Goal: Obtain resource: Obtain resource

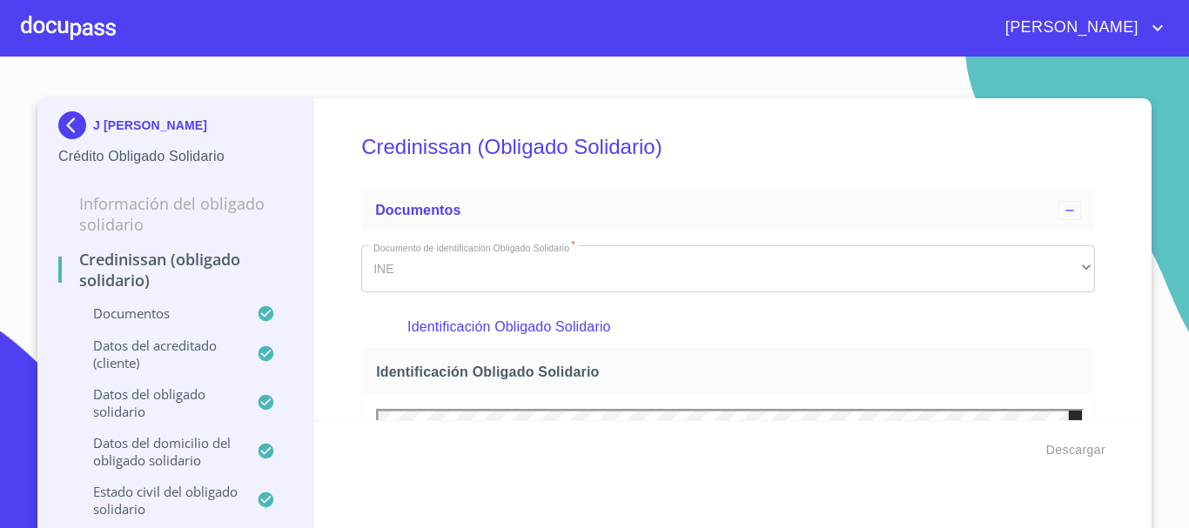
click at [78, 27] on div at bounding box center [68, 28] width 95 height 56
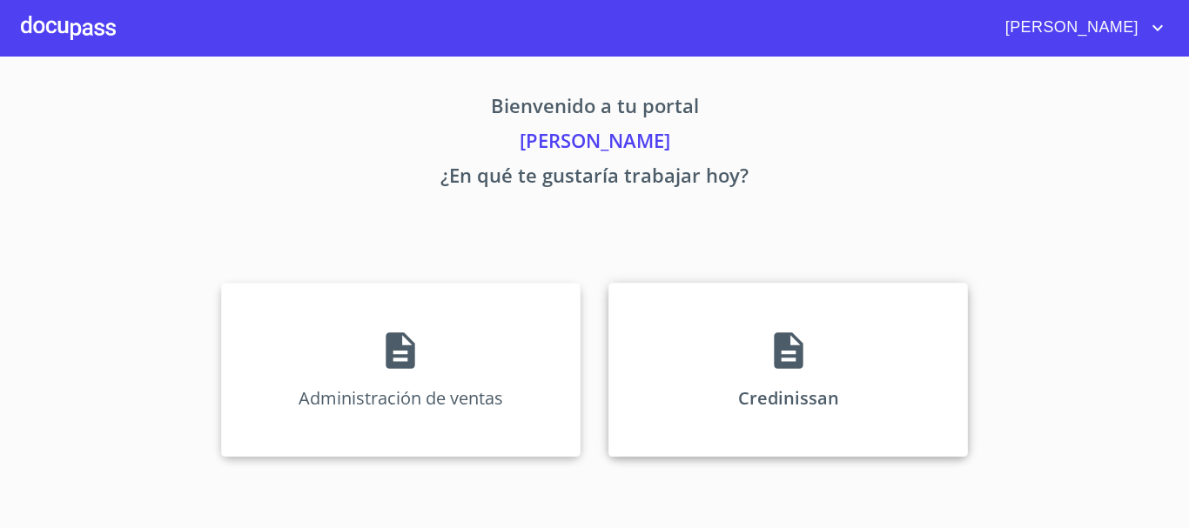
click at [827, 353] on div "Credinissan" at bounding box center [788, 370] width 360 height 174
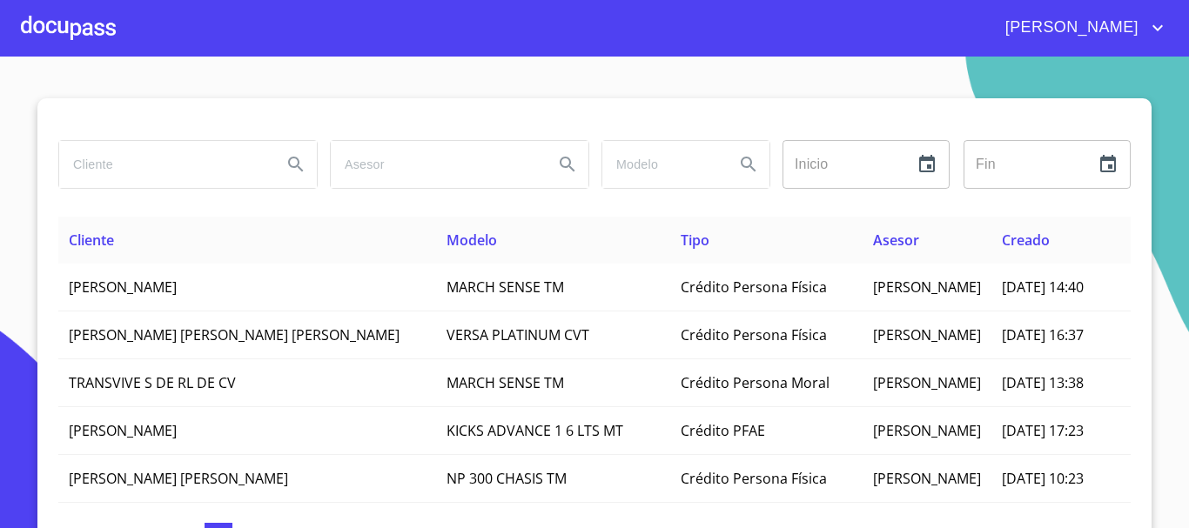
click at [106, 157] on input "search" at bounding box center [163, 164] width 209 height 47
type input "[PERSON_NAME]"
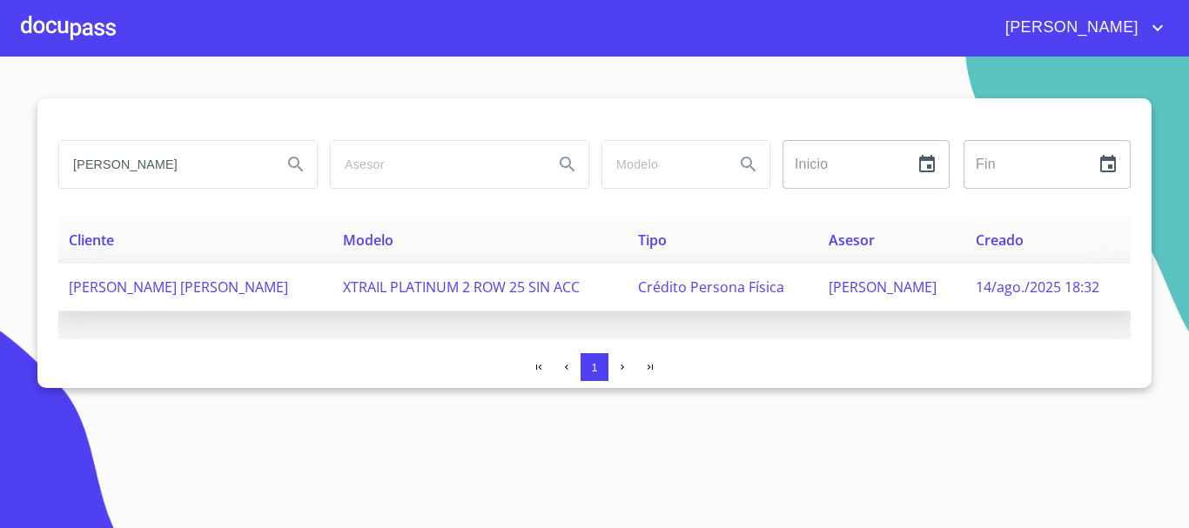
click at [142, 283] on span "[PERSON_NAME] [PERSON_NAME]" at bounding box center [178, 287] width 219 height 19
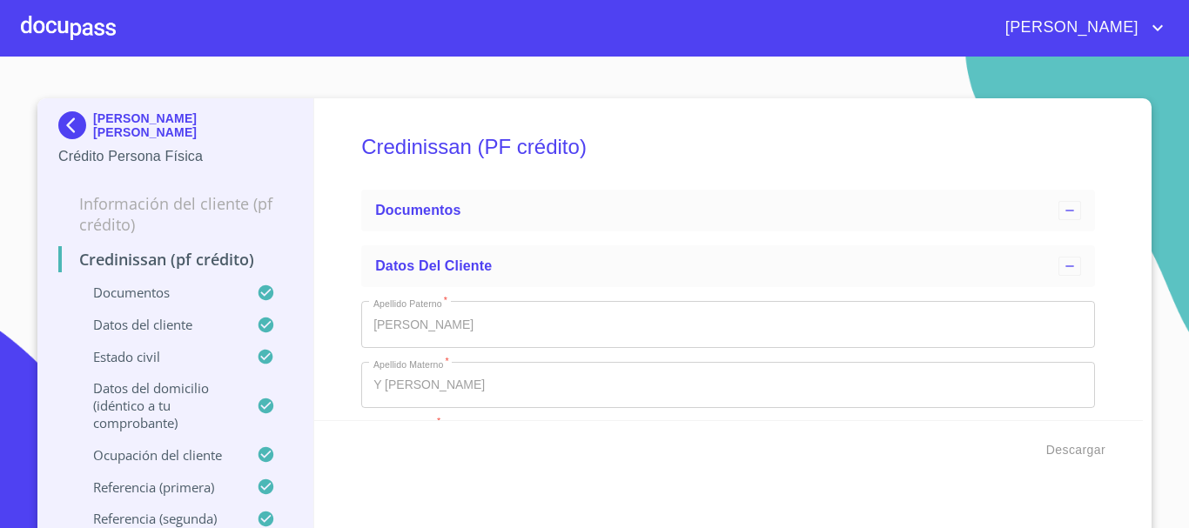
type input "16 de may. de 2008"
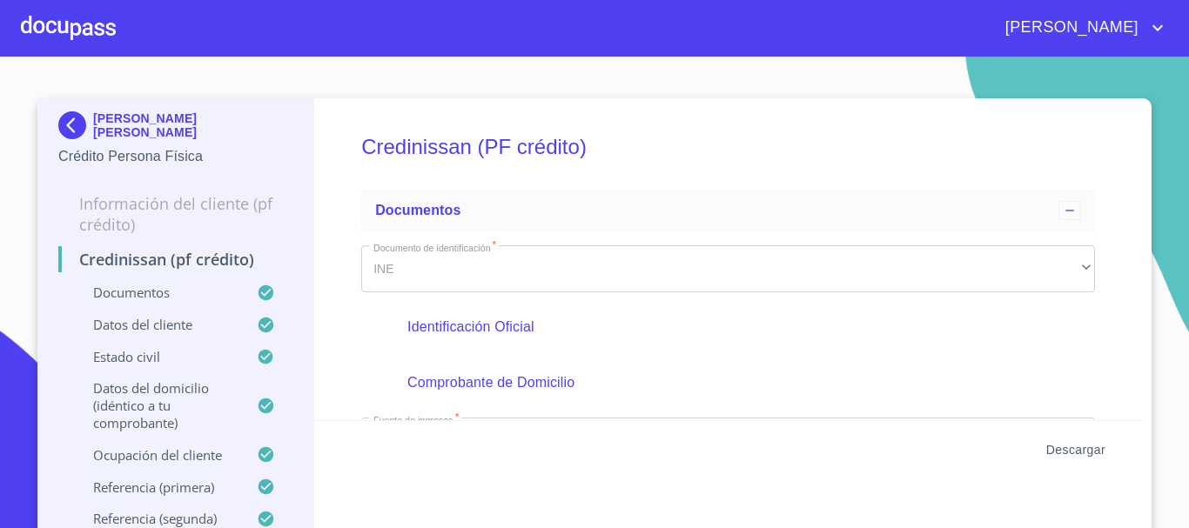
click at [1072, 447] on span "Descargar" at bounding box center [1075, 451] width 59 height 22
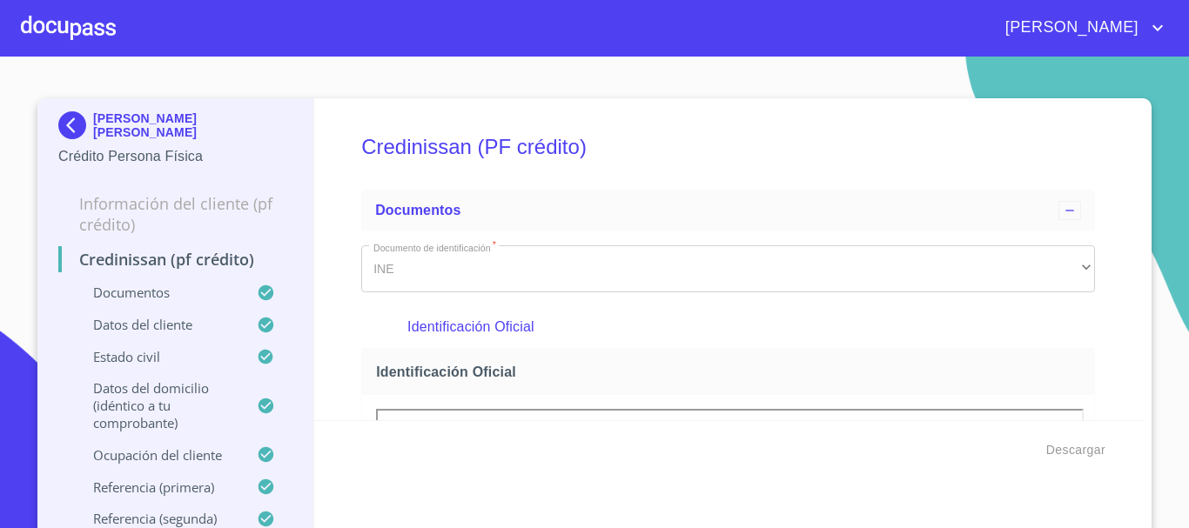
click at [111, 129] on p "[PERSON_NAME] [PERSON_NAME]" at bounding box center [192, 125] width 199 height 28
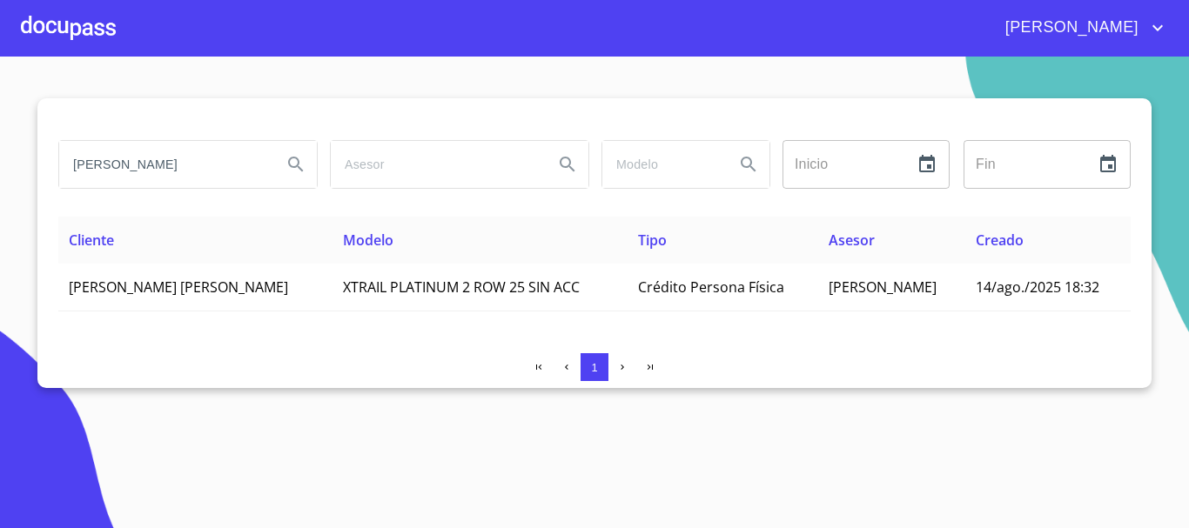
drag, startPoint x: 174, startPoint y: 151, endPoint x: 162, endPoint y: 157, distance: 13.6
click at [169, 152] on input "[PERSON_NAME]" at bounding box center [163, 164] width 209 height 47
click at [115, 151] on input "[PERSON_NAME]" at bounding box center [163, 164] width 209 height 47
click at [176, 166] on input "[PERSON_NAME]" at bounding box center [163, 164] width 209 height 47
type input "A"
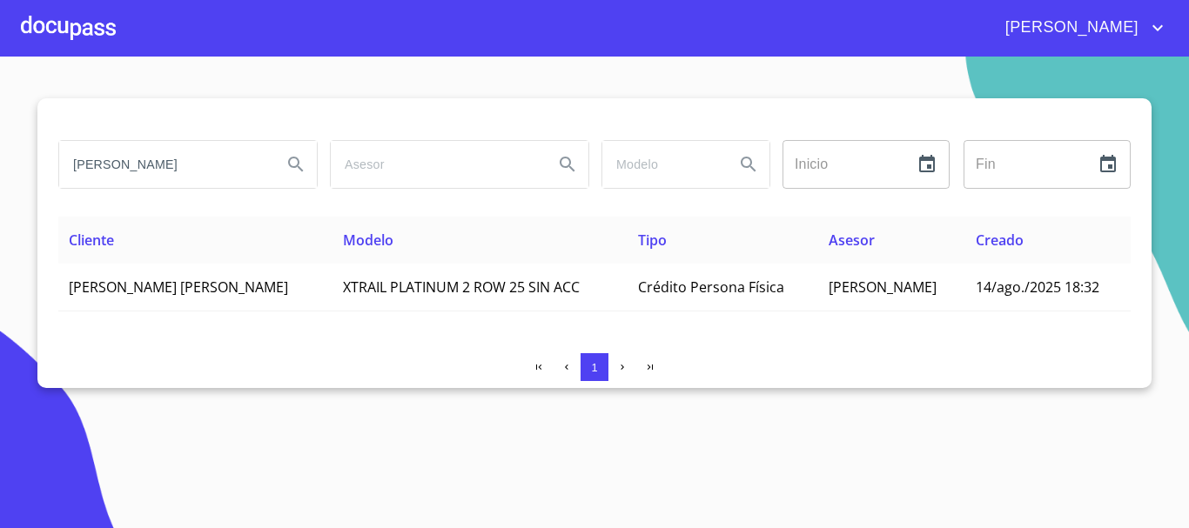
type input "[PERSON_NAME]"
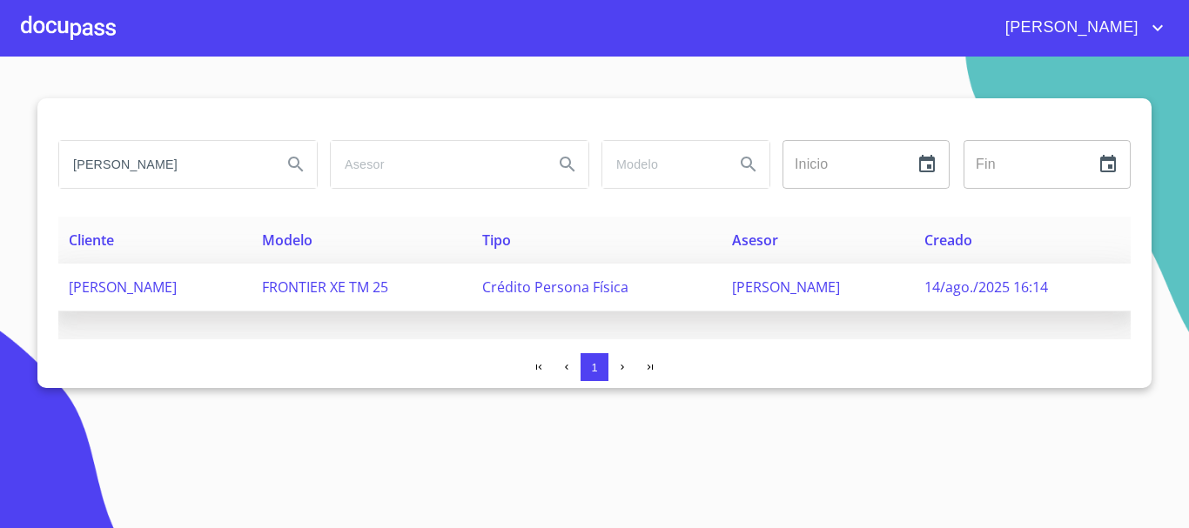
click at [177, 289] on span "[PERSON_NAME]" at bounding box center [123, 287] width 108 height 19
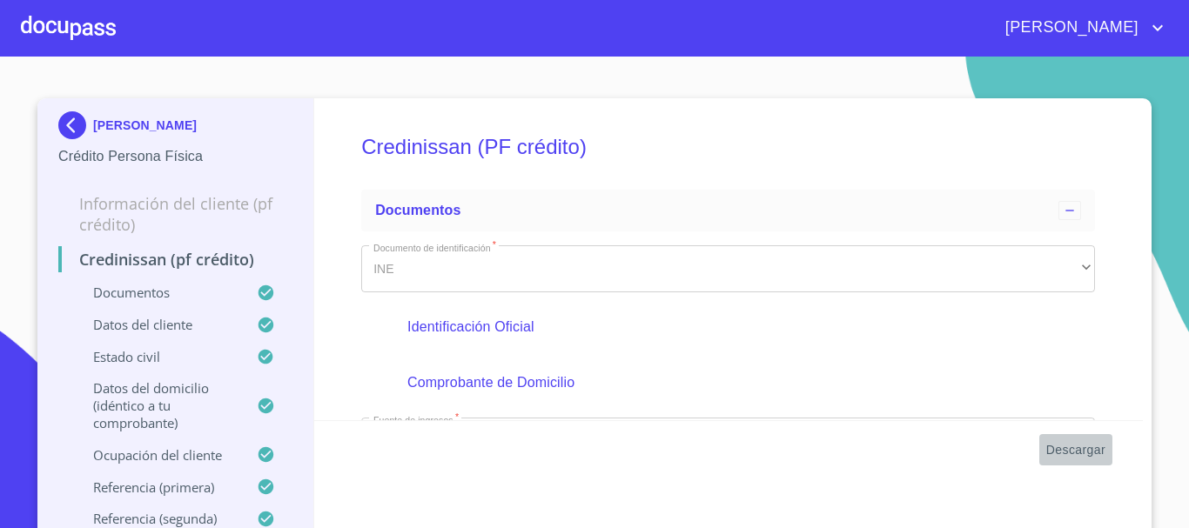
click at [1067, 454] on span "Descargar" at bounding box center [1075, 451] width 59 height 22
